Goal: Task Accomplishment & Management: Complete application form

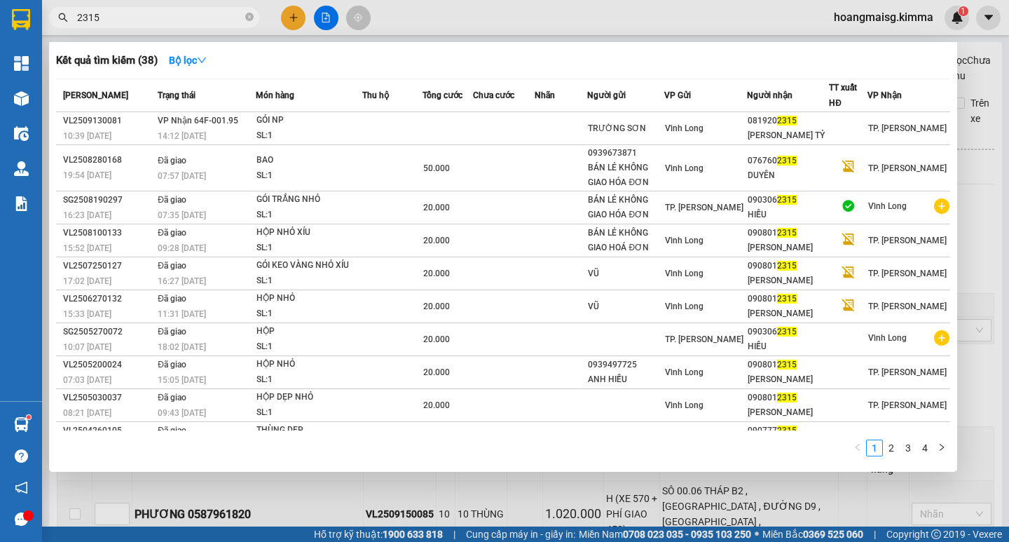
click at [0, 35] on section "Kết quả tìm kiếm ( 38 ) Bộ lọc Mã ĐH Trạng thái Món hàng Thu hộ Tổng cước Chưa …" at bounding box center [504, 271] width 1009 height 542
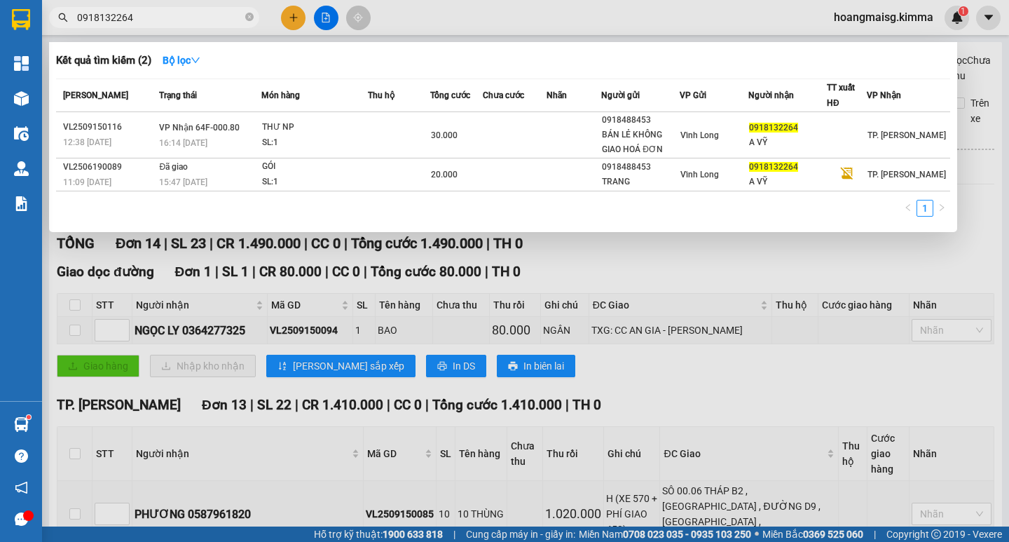
type input "0918132264"
click at [294, 18] on div at bounding box center [504, 271] width 1009 height 542
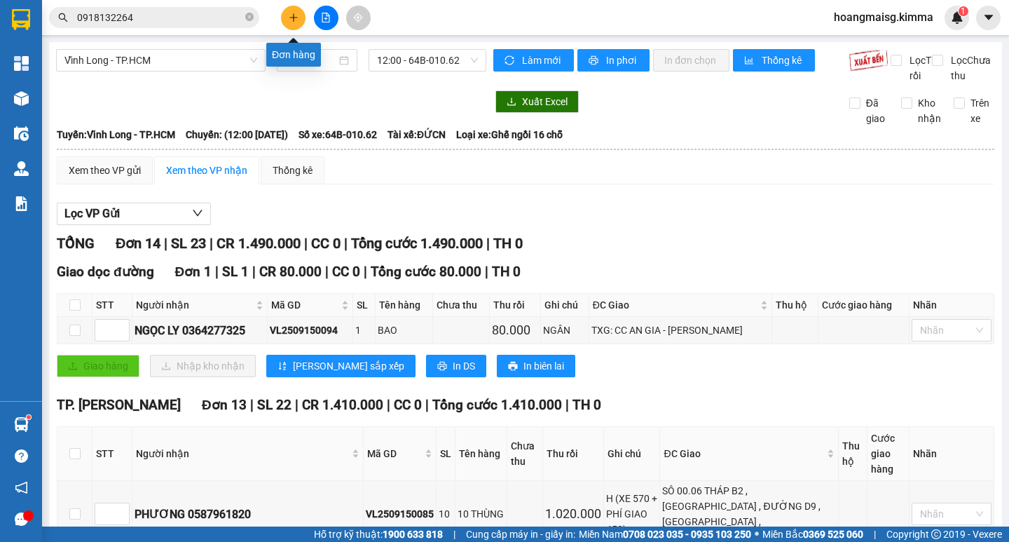
click at [293, 18] on icon "plus" at bounding box center [294, 18] width 10 height 10
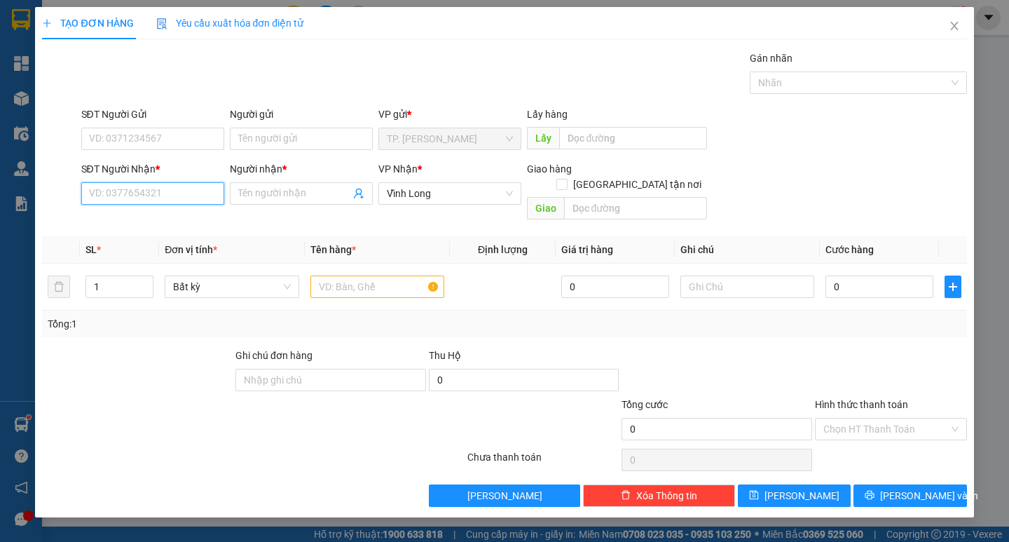
click at [167, 195] on input "SĐT Người Nhận *" at bounding box center [152, 193] width 143 height 22
type input "02703823665"
click at [142, 218] on div "02703823665 - HUYỀN TRẠM" at bounding box center [154, 221] width 129 height 15
type input "HUYỀN TRẠM"
type input "02703823665"
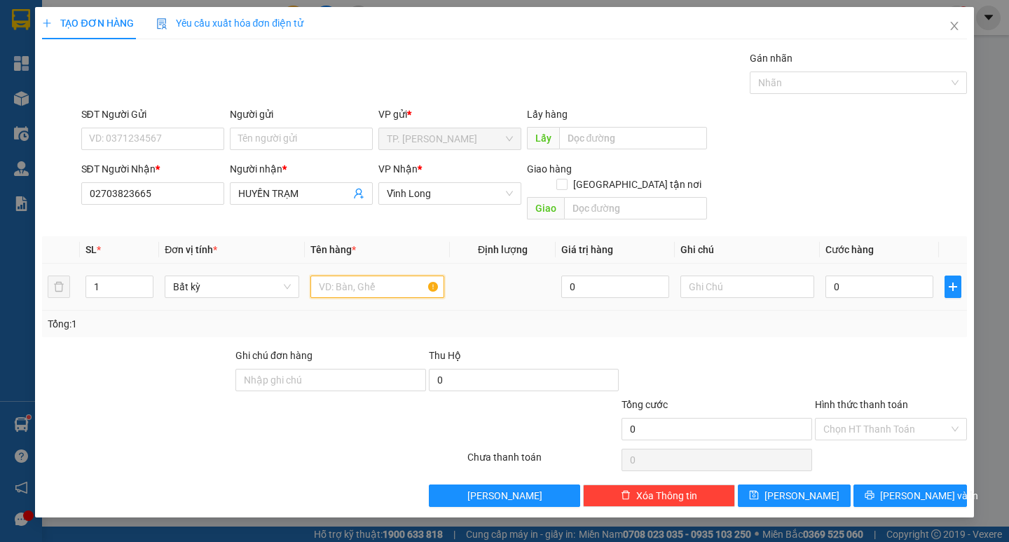
click at [366, 278] on input "text" at bounding box center [377, 286] width 134 height 22
type input "XẤP"
click at [714, 276] on input "text" at bounding box center [747, 286] width 134 height 22
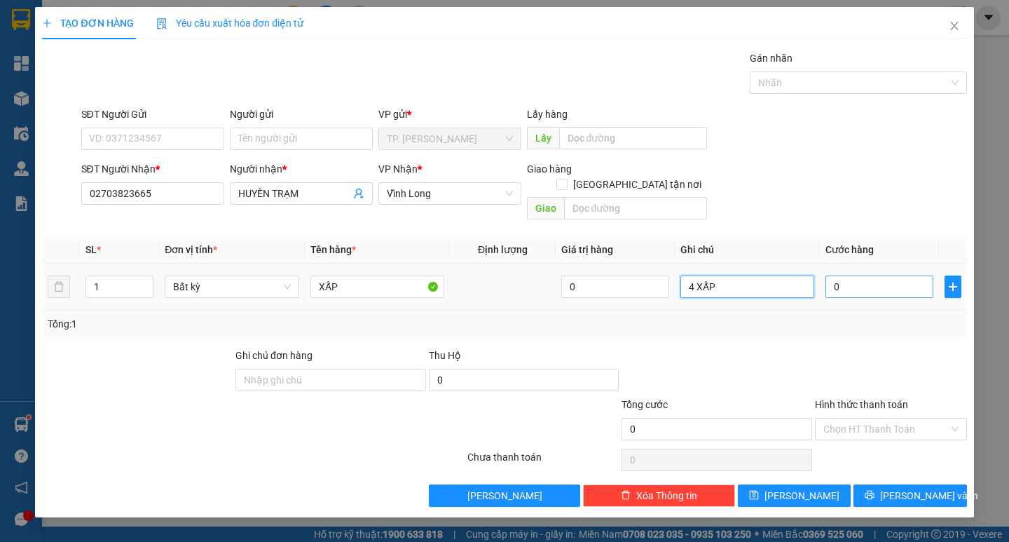
type input "4 XẤP"
click at [883, 277] on input "0" at bounding box center [879, 286] width 108 height 22
type input "1"
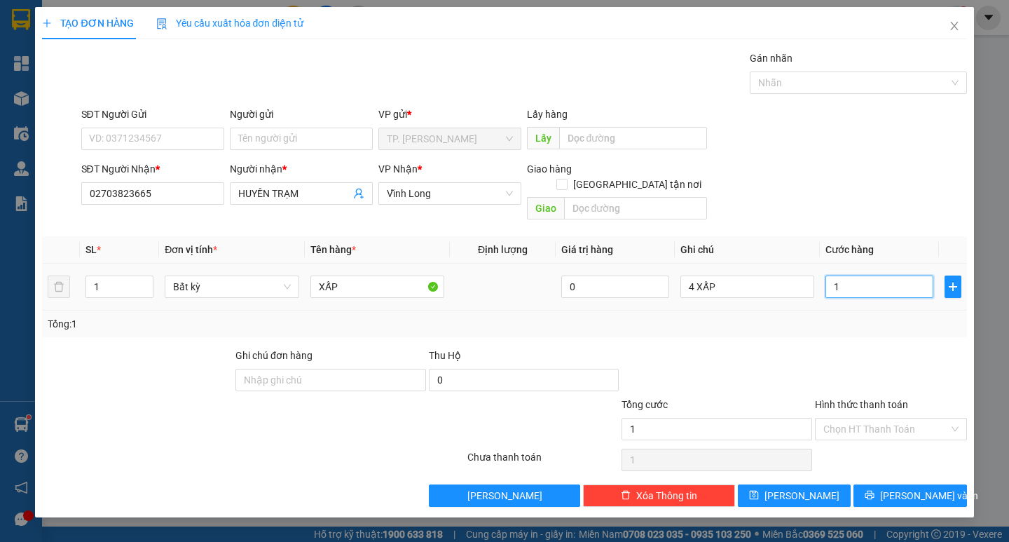
type input "13"
type input "130"
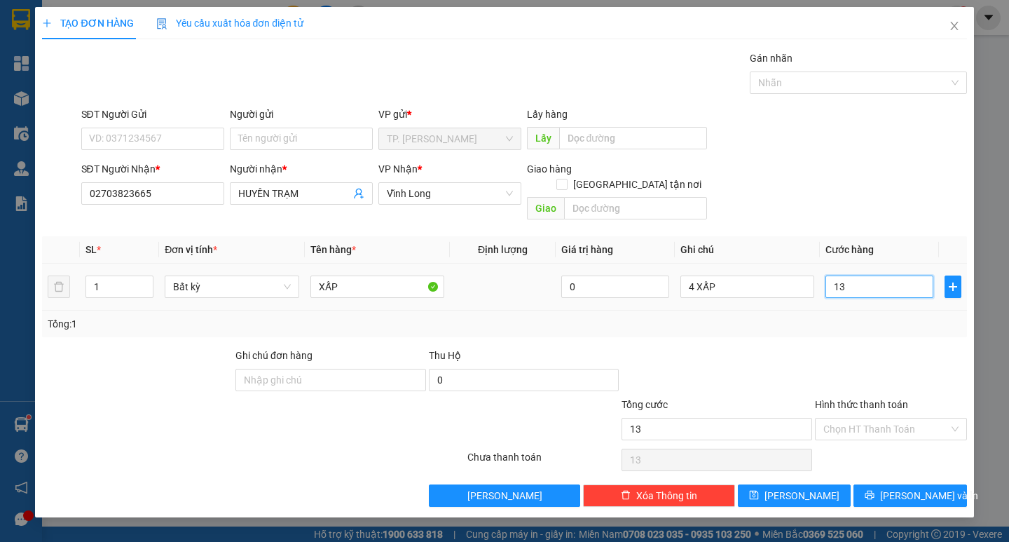
type input "130"
type input "130.000"
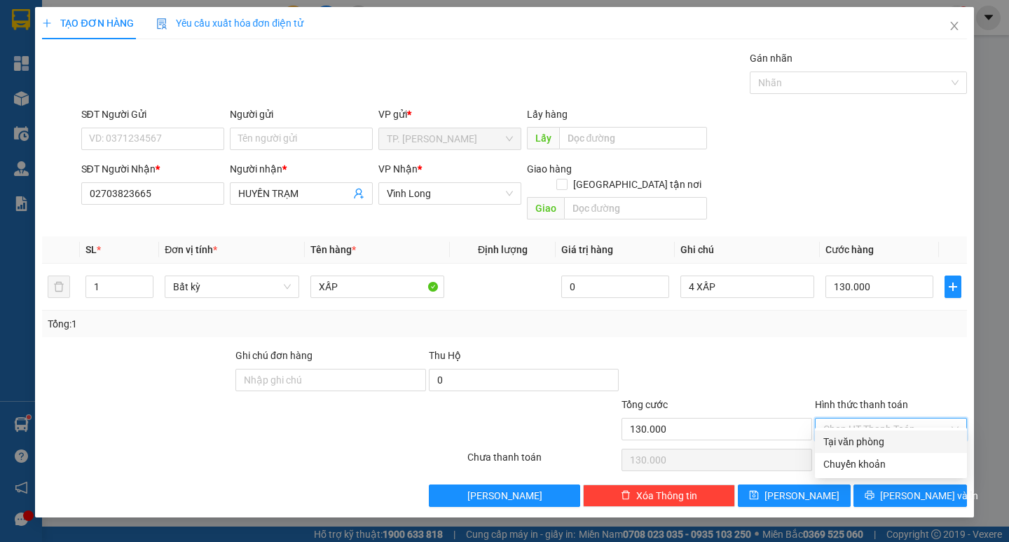
drag, startPoint x: 849, startPoint y: 412, endPoint x: 850, endPoint y: 448, distance: 36.4
click at [849, 418] on input "Hình thức thanh toán" at bounding box center [885, 428] width 125 height 21
click at [853, 439] on div "Tại văn phòng" at bounding box center [890, 441] width 135 height 15
type input "0"
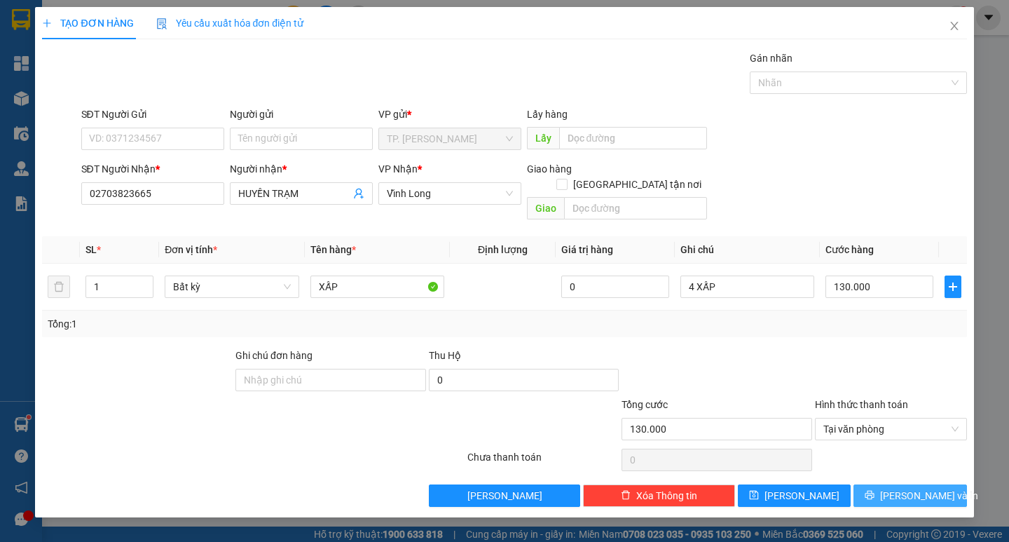
drag, startPoint x: 904, startPoint y: 481, endPoint x: 904, endPoint y: 488, distance: 7.7
click at [904, 488] on button "[PERSON_NAME] và In" at bounding box center [909, 495] width 113 height 22
